Goal: Information Seeking & Learning: Learn about a topic

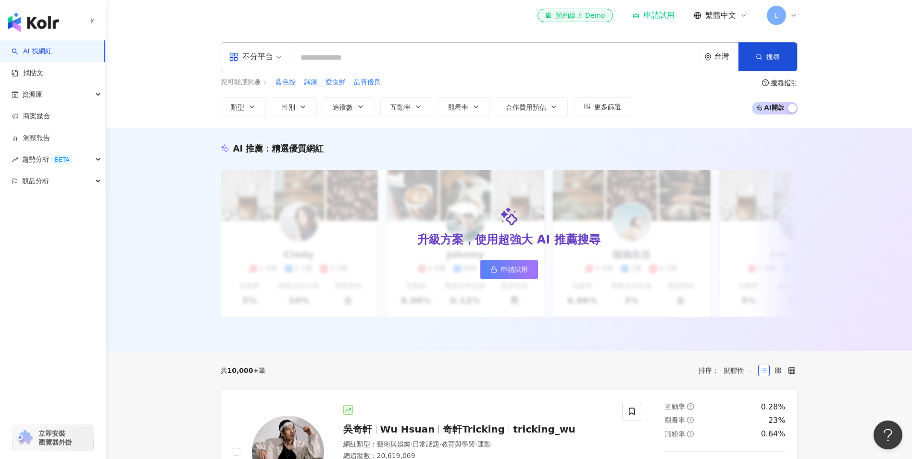
click at [421, 60] on input "search" at bounding box center [495, 58] width 401 height 18
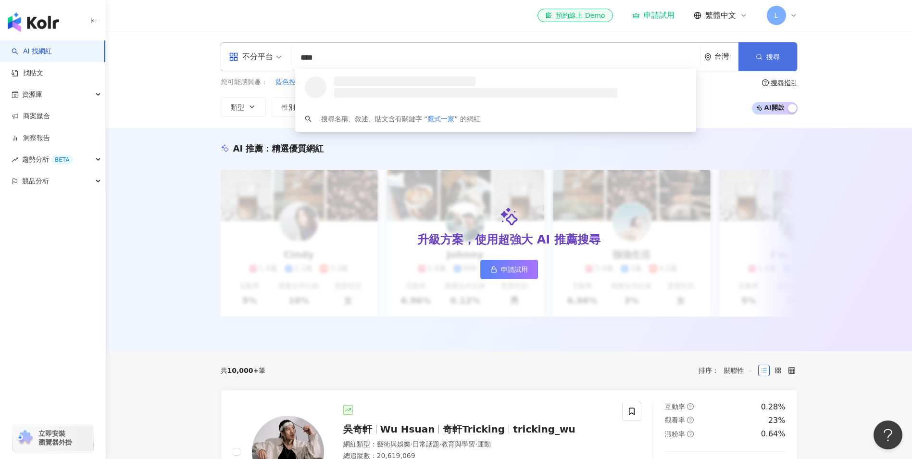
type input "****"
click at [753, 56] on button "搜尋" at bounding box center [767, 56] width 59 height 29
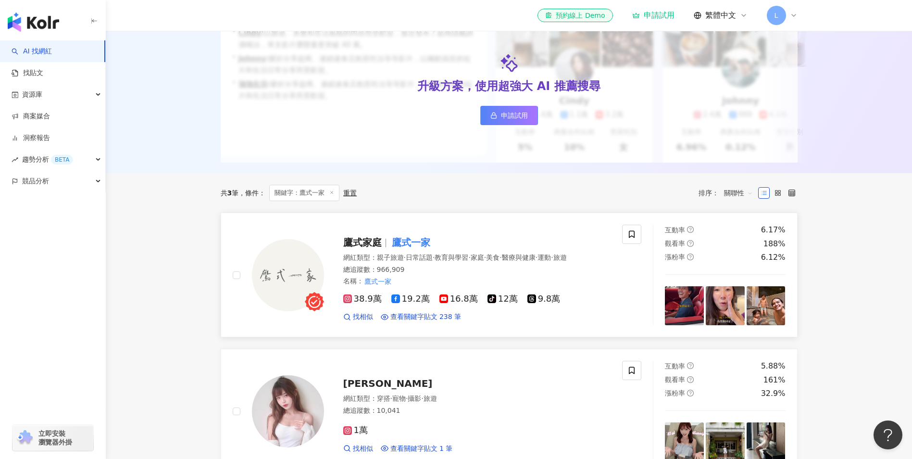
scroll to position [192, 0]
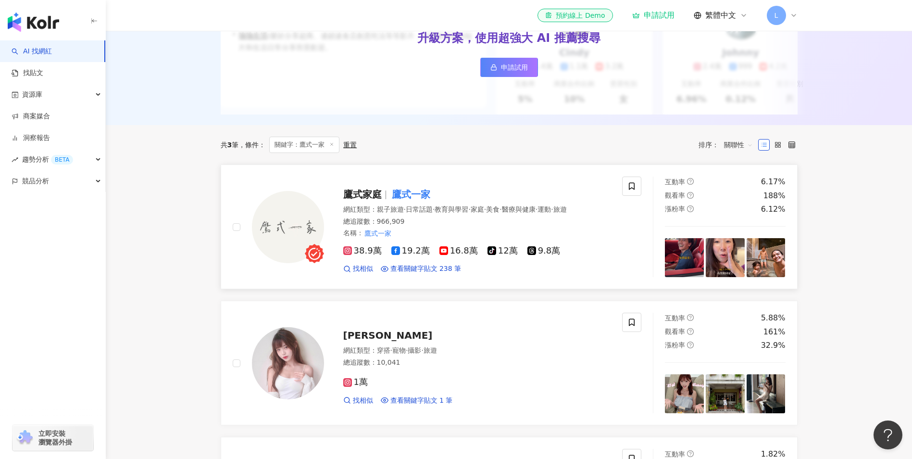
click at [501, 213] on span "·" at bounding box center [500, 209] width 2 height 8
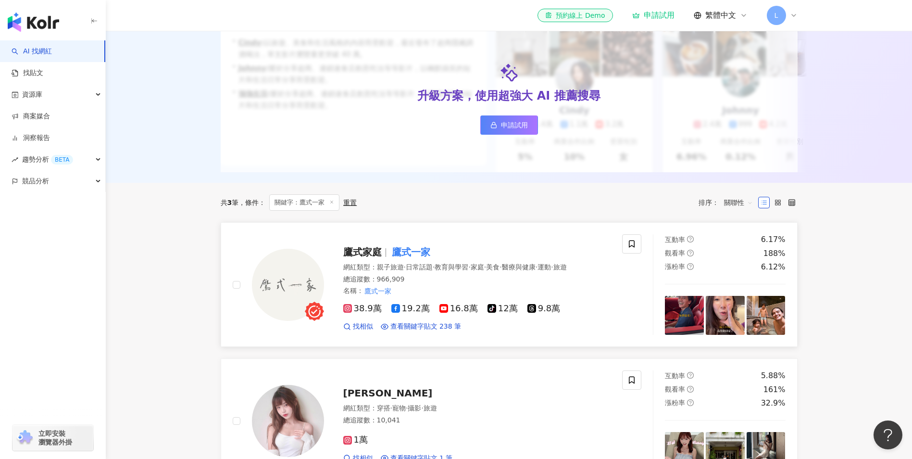
scroll to position [0, 0]
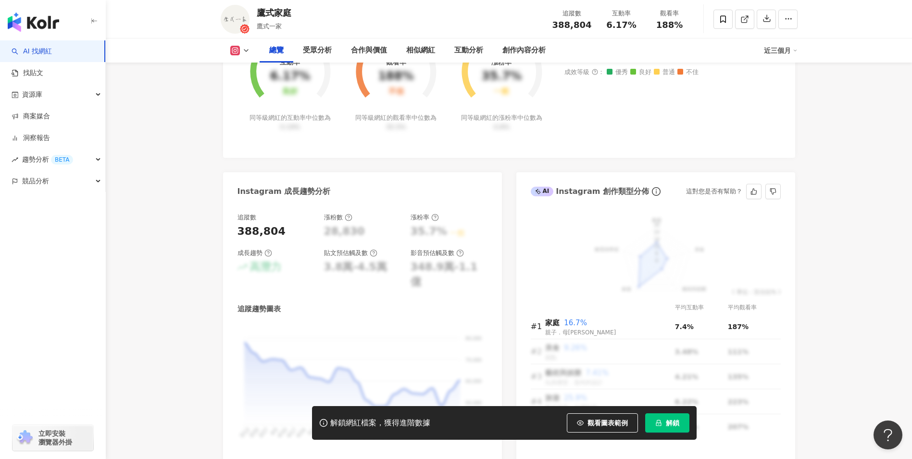
scroll to position [96, 0]
